Goal: Find specific page/section: Find specific page/section

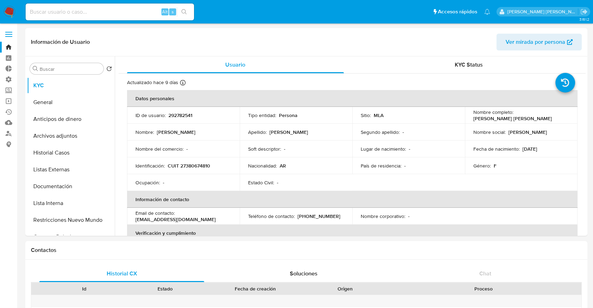
select select "10"
click at [12, 9] on img at bounding box center [10, 12] width 12 height 12
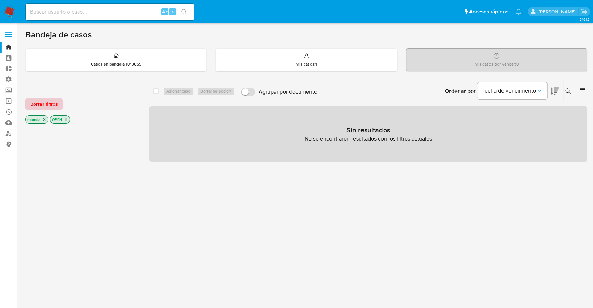
click at [61, 103] on button "Borrar filtros" at bounding box center [44, 104] width 38 height 11
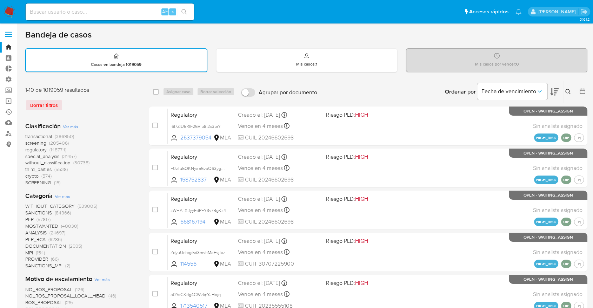
click at [27, 142] on span "screening" at bounding box center [35, 143] width 21 height 7
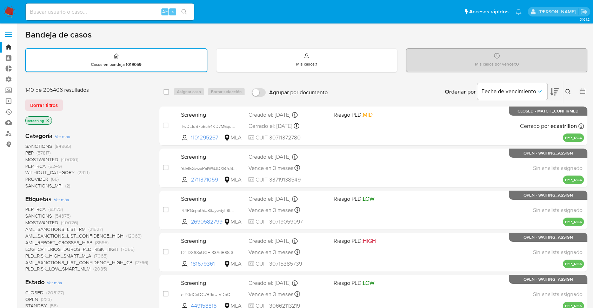
click at [29, 298] on span "OPEN" at bounding box center [31, 299] width 13 height 7
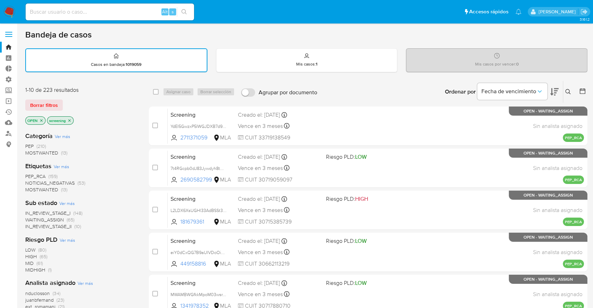
click at [81, 100] on div "Borrar filtros" at bounding box center [81, 105] width 112 height 11
click at [27, 189] on span "MOSTWANTED" at bounding box center [41, 189] width 33 height 7
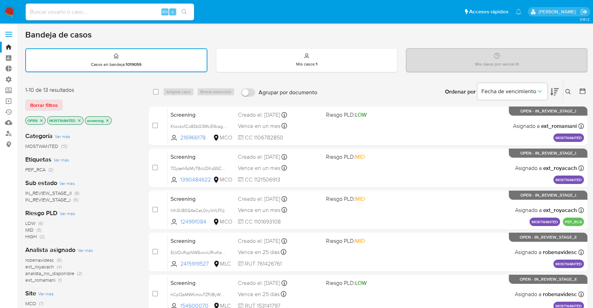
click at [80, 120] on icon "close-filter" at bounding box center [79, 120] width 2 height 2
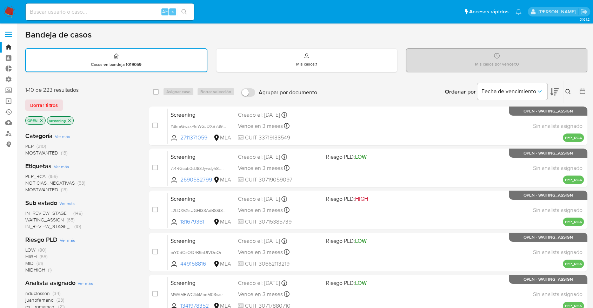
click at [26, 173] on span "PEP_RCA" at bounding box center [35, 176] width 20 height 7
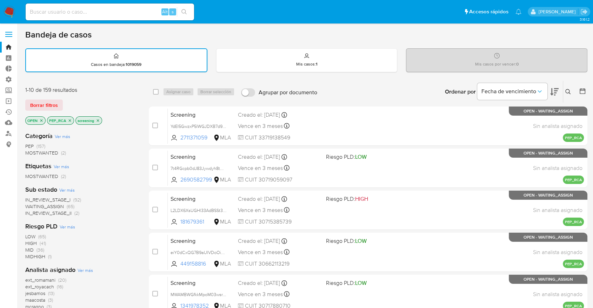
click at [69, 119] on icon "close-filter" at bounding box center [70, 121] width 4 height 4
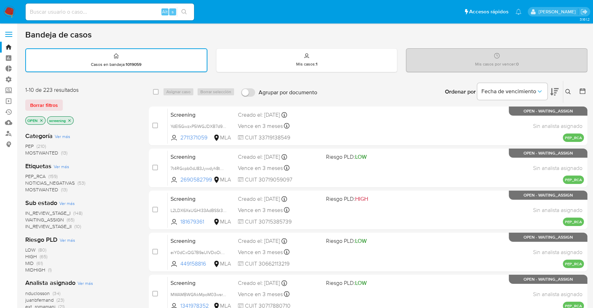
click at [67, 103] on div "Borrar filtros" at bounding box center [81, 105] width 112 height 11
